Goal: Download file/media

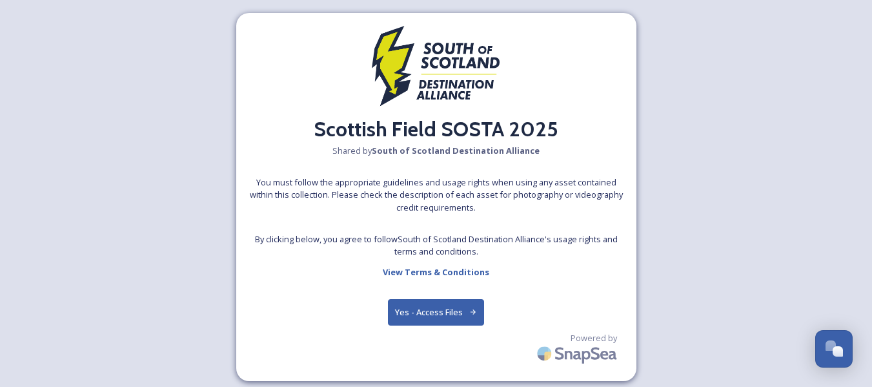
click at [456, 308] on button "Yes - Access Files" at bounding box center [436, 312] width 97 height 26
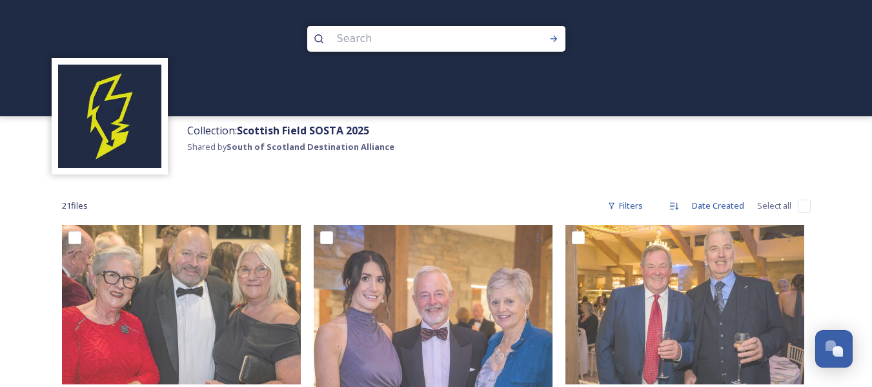
click at [803, 201] on input "checkbox" at bounding box center [804, 205] width 13 height 13
checkbox input "true"
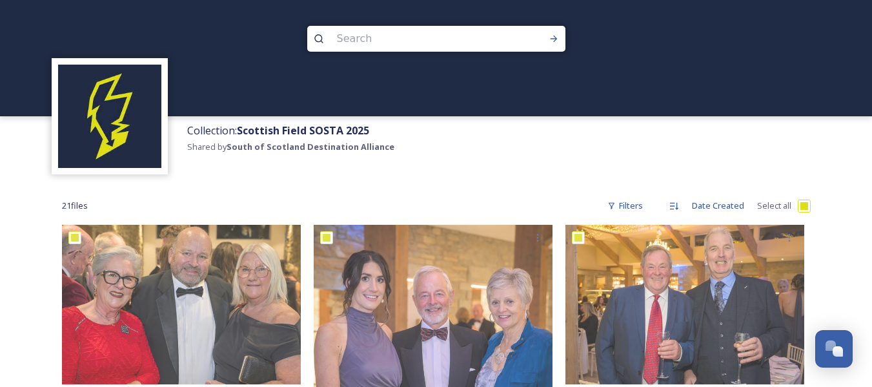
checkbox input "true"
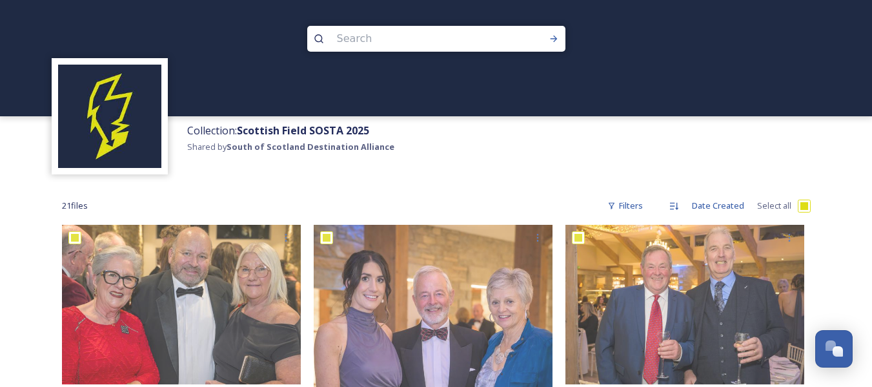
checkbox input "true"
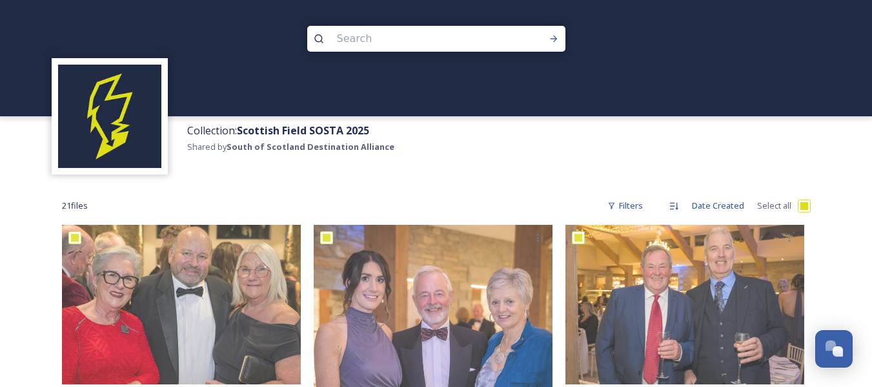
checkbox input "true"
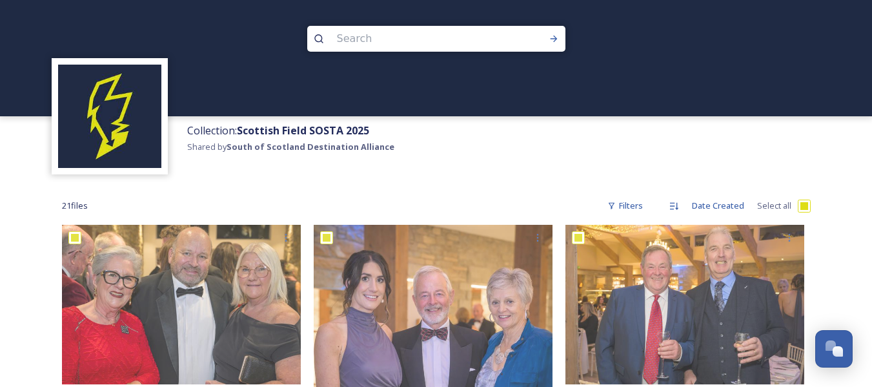
checkbox input "true"
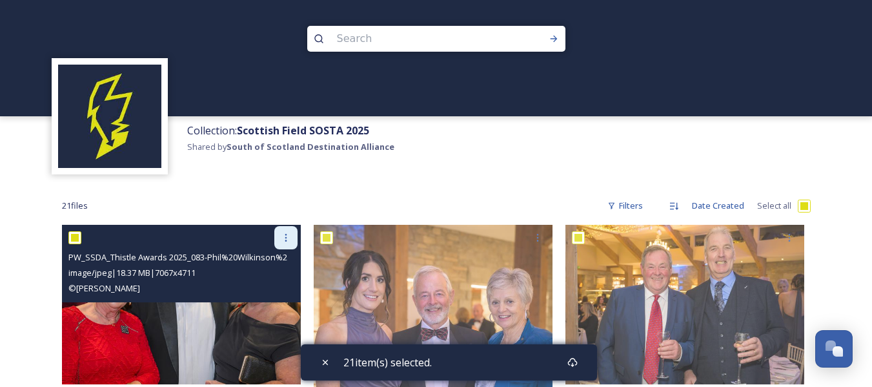
click at [285, 239] on icon at bounding box center [286, 237] width 10 height 10
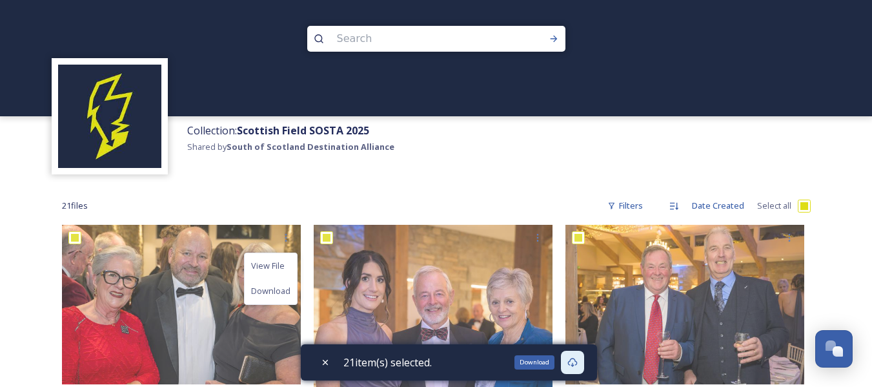
click at [576, 362] on icon at bounding box center [572, 362] width 10 height 10
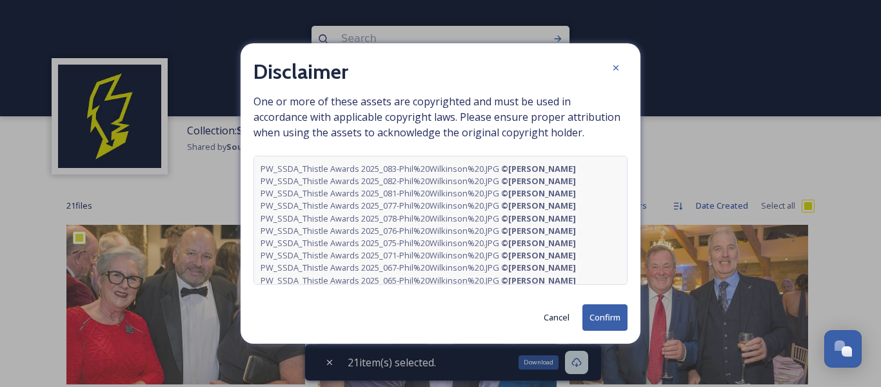
click at [597, 317] on button "Confirm" at bounding box center [605, 317] width 45 height 26
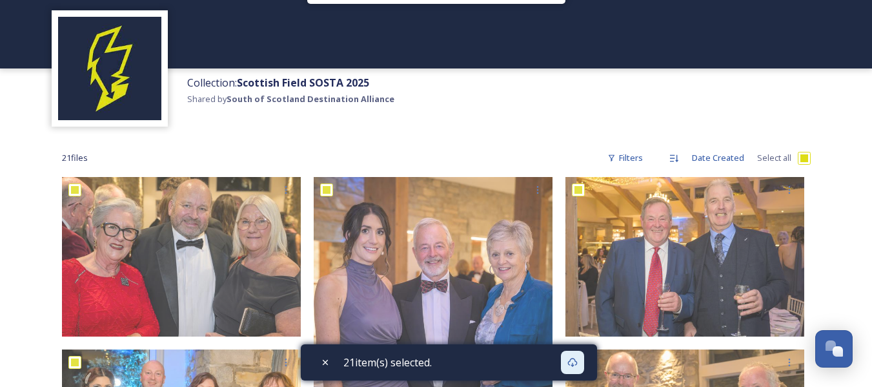
scroll to position [29, 0]
